Goal: Transaction & Acquisition: Purchase product/service

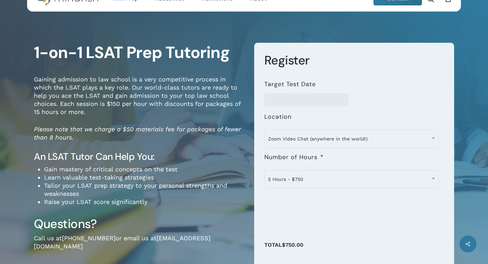
scroll to position [25, 0]
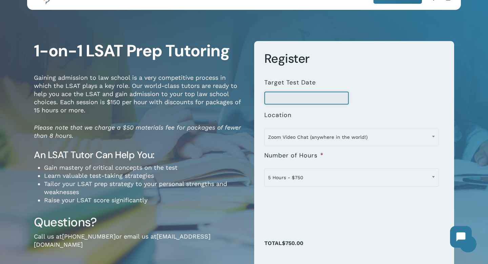
click at [279, 96] on input "Target Test Date" at bounding box center [307, 98] width 85 height 13
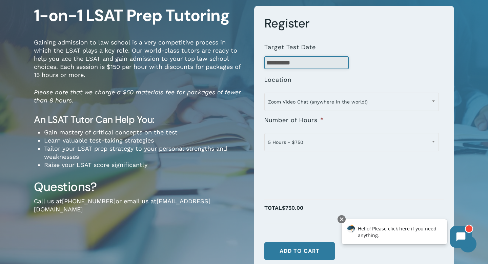
scroll to position [60, 0]
type input "**********"
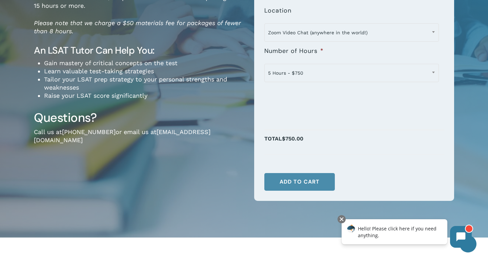
scroll to position [130, 0]
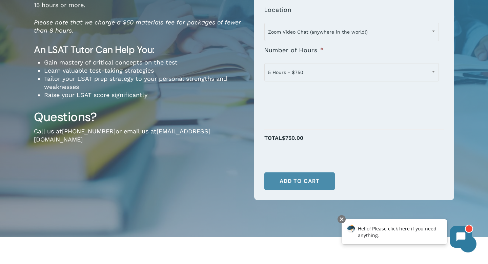
click at [303, 186] on button "Add to cart" at bounding box center [300, 181] width 71 height 18
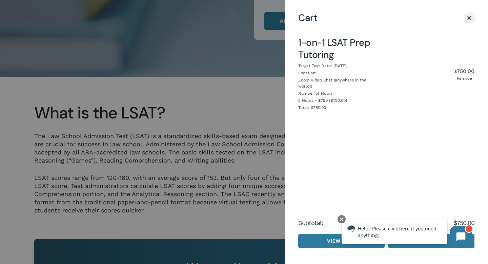
scroll to position [303, 0]
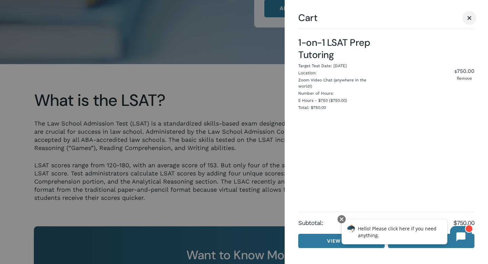
click at [471, 18] on span "Cart" at bounding box center [469, 17] width 7 height 5
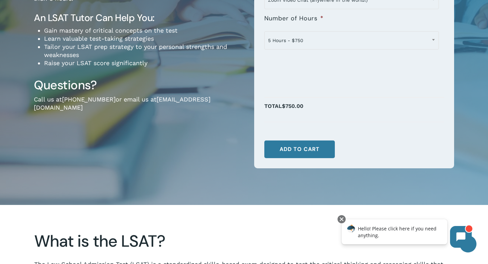
scroll to position [71, 0]
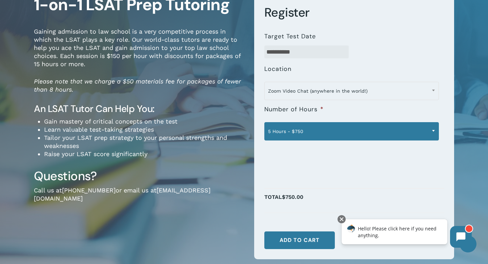
click at [302, 127] on span "5 Hours - $750" at bounding box center [352, 131] width 174 height 14
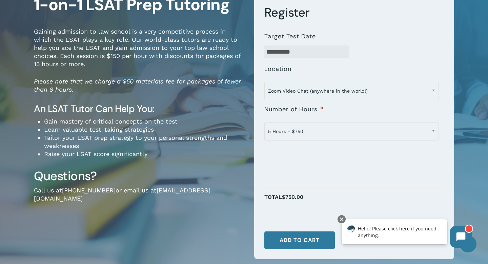
click at [209, 140] on li "Tailor your LSAT prep strategy to your personal strengths and weaknesses" at bounding box center [144, 142] width 200 height 16
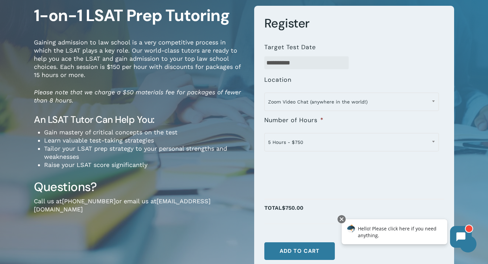
scroll to position [61, 0]
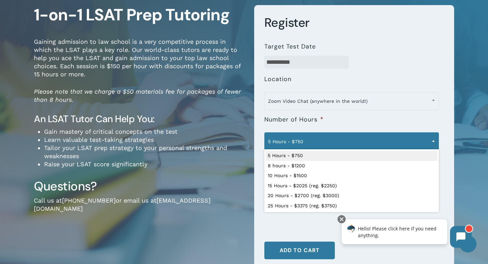
click at [289, 147] on span "5 Hours - $750" at bounding box center [352, 141] width 174 height 14
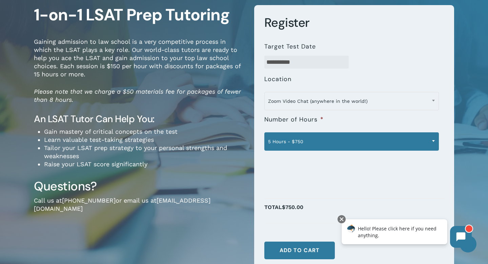
click at [296, 144] on span "5 Hours - $750" at bounding box center [352, 141] width 174 height 14
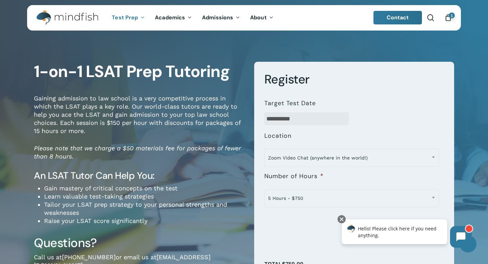
scroll to position [0, 0]
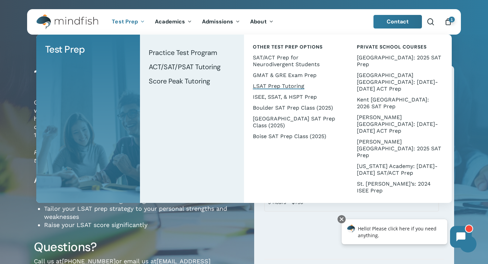
click at [279, 87] on span "LSAT Prep Tutoring" at bounding box center [279, 86] width 52 height 6
